Goal: Navigation & Orientation: Find specific page/section

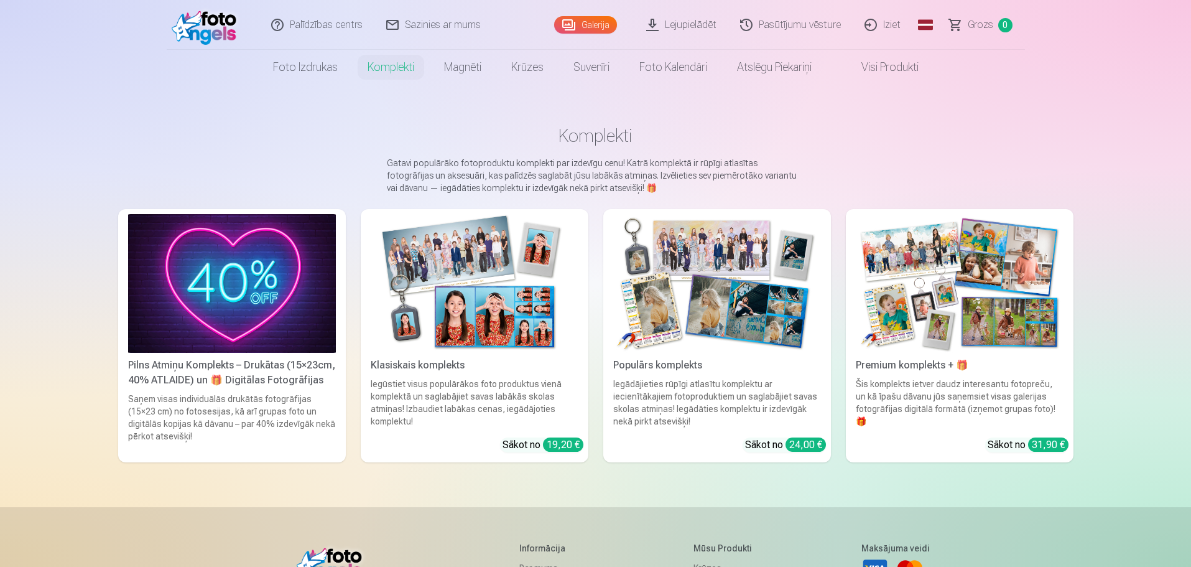
click at [213, 27] on img at bounding box center [208, 25] width 72 height 40
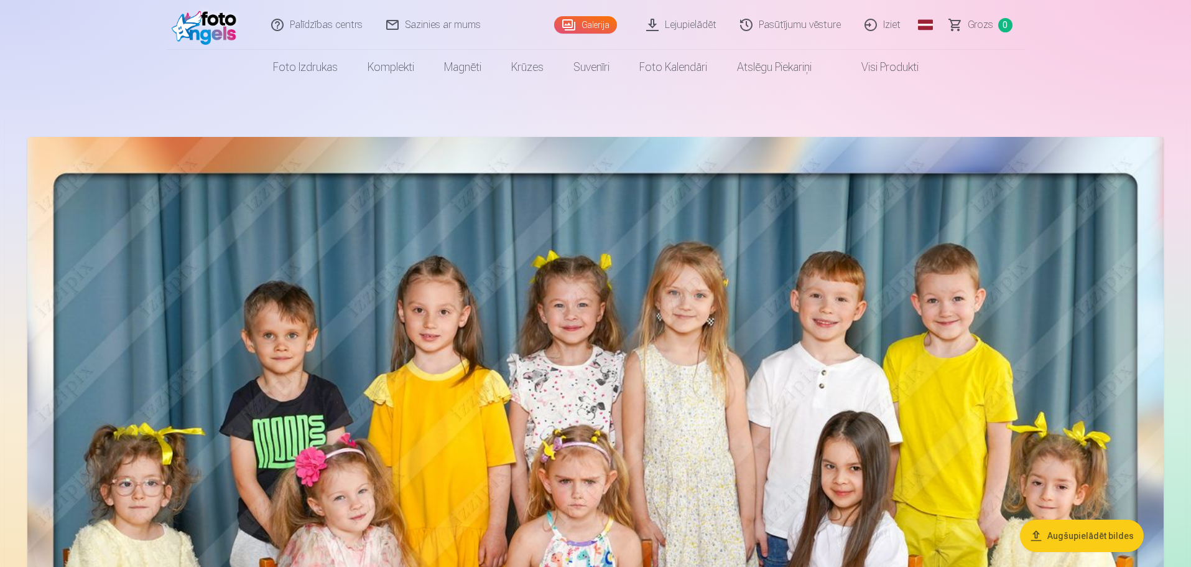
click at [897, 68] on link "Visi produkti" at bounding box center [880, 67] width 107 height 35
